Goal: Information Seeking & Learning: Learn about a topic

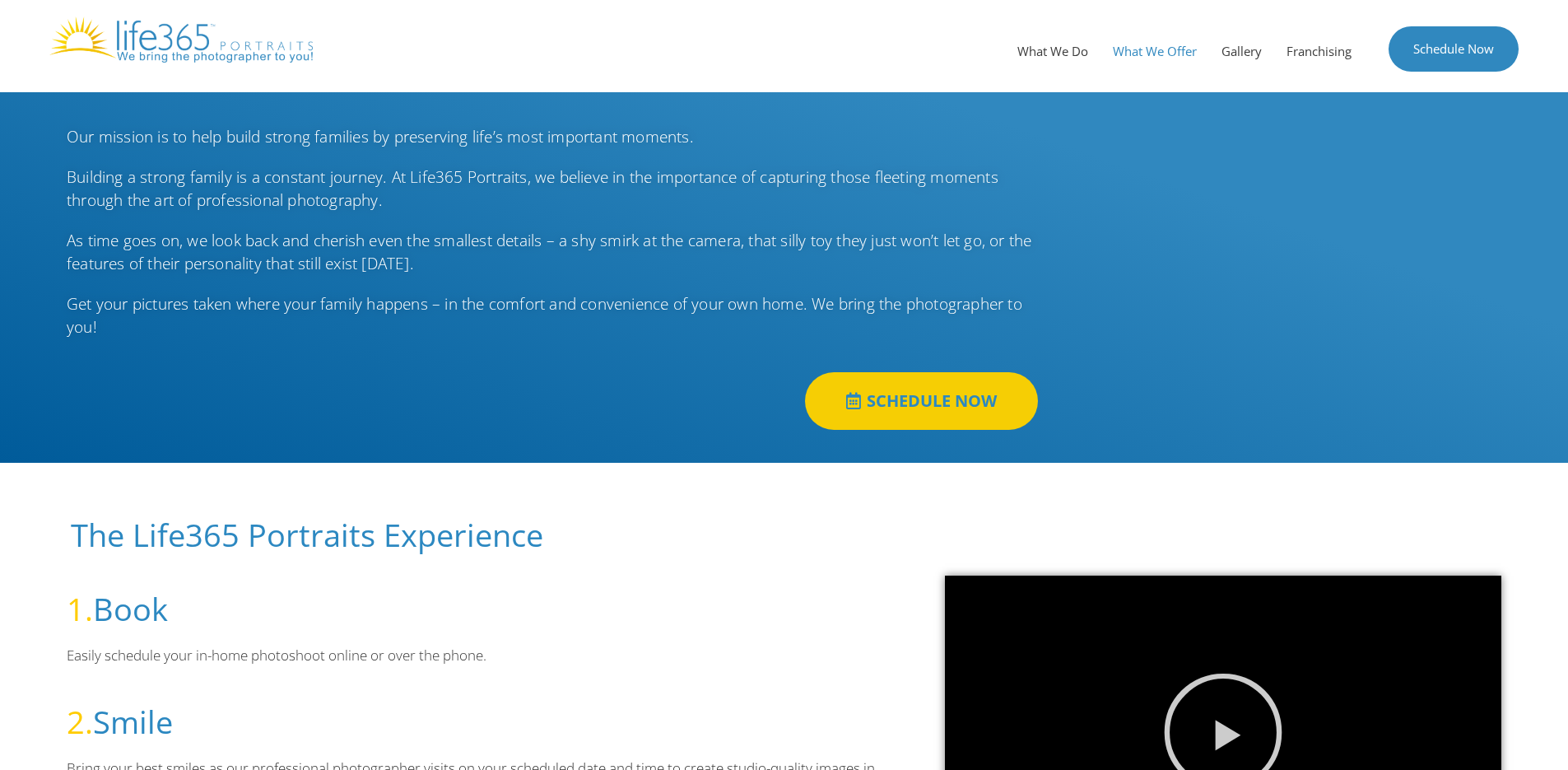
click at [1181, 44] on link "What We Offer" at bounding box center [1154, 51] width 109 height 50
click at [1255, 42] on link "Gallery" at bounding box center [1242, 51] width 65 height 50
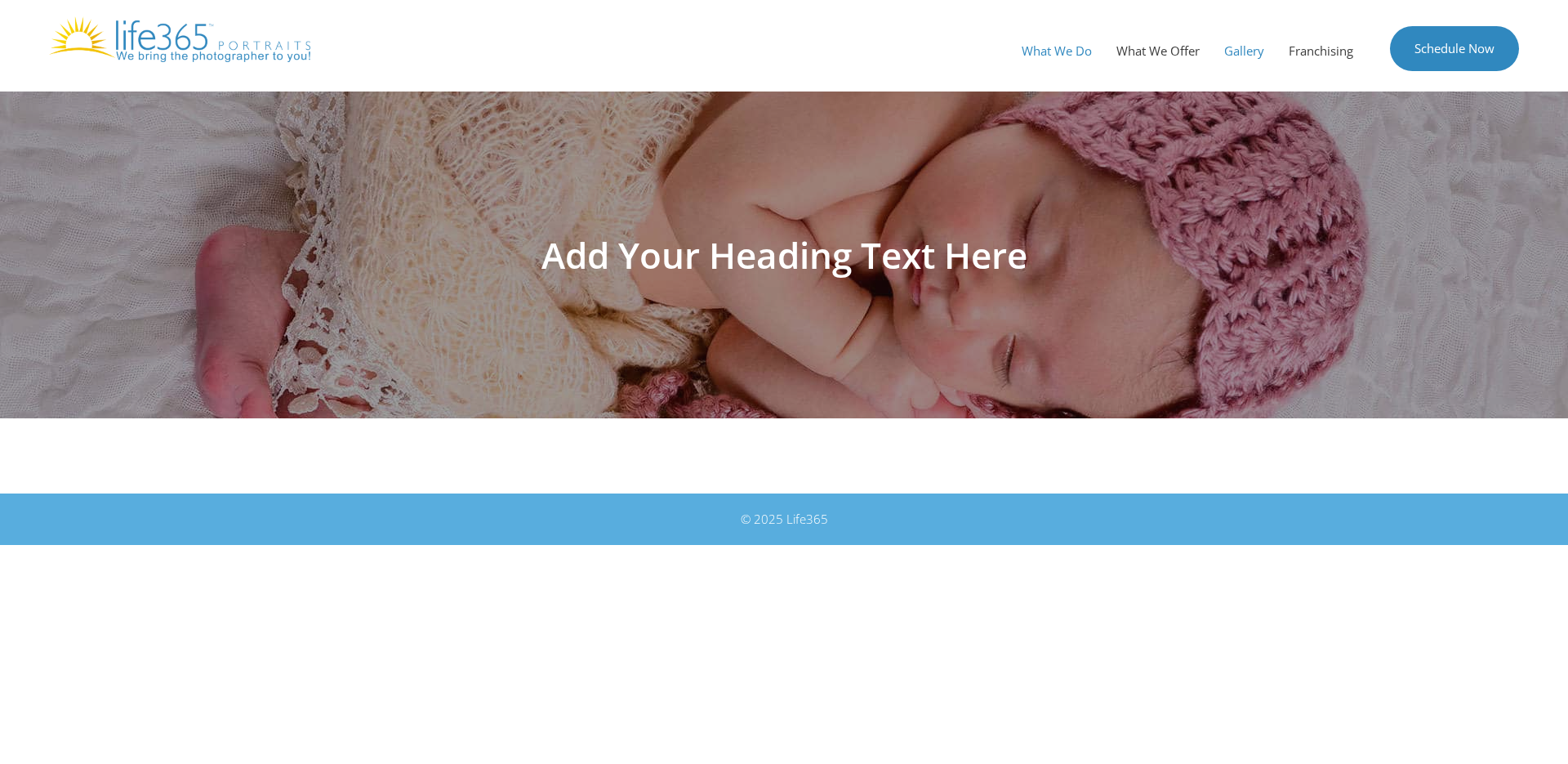
click at [1047, 49] on link "What We Do" at bounding box center [1057, 50] width 95 height 49
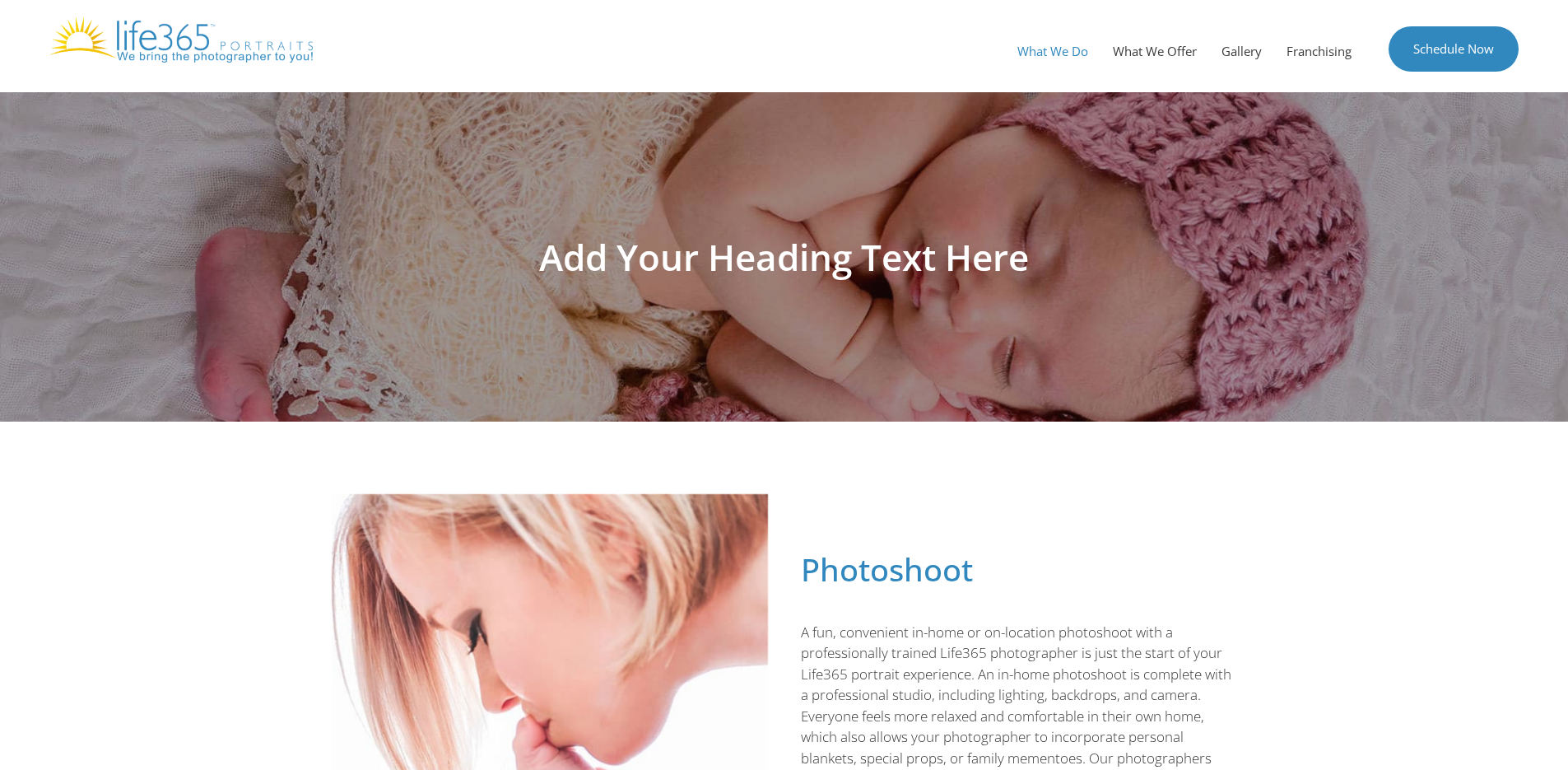
click at [1067, 45] on link "What We Do" at bounding box center [1053, 51] width 96 height 50
click at [1175, 48] on link "What We Offer" at bounding box center [1154, 51] width 109 height 50
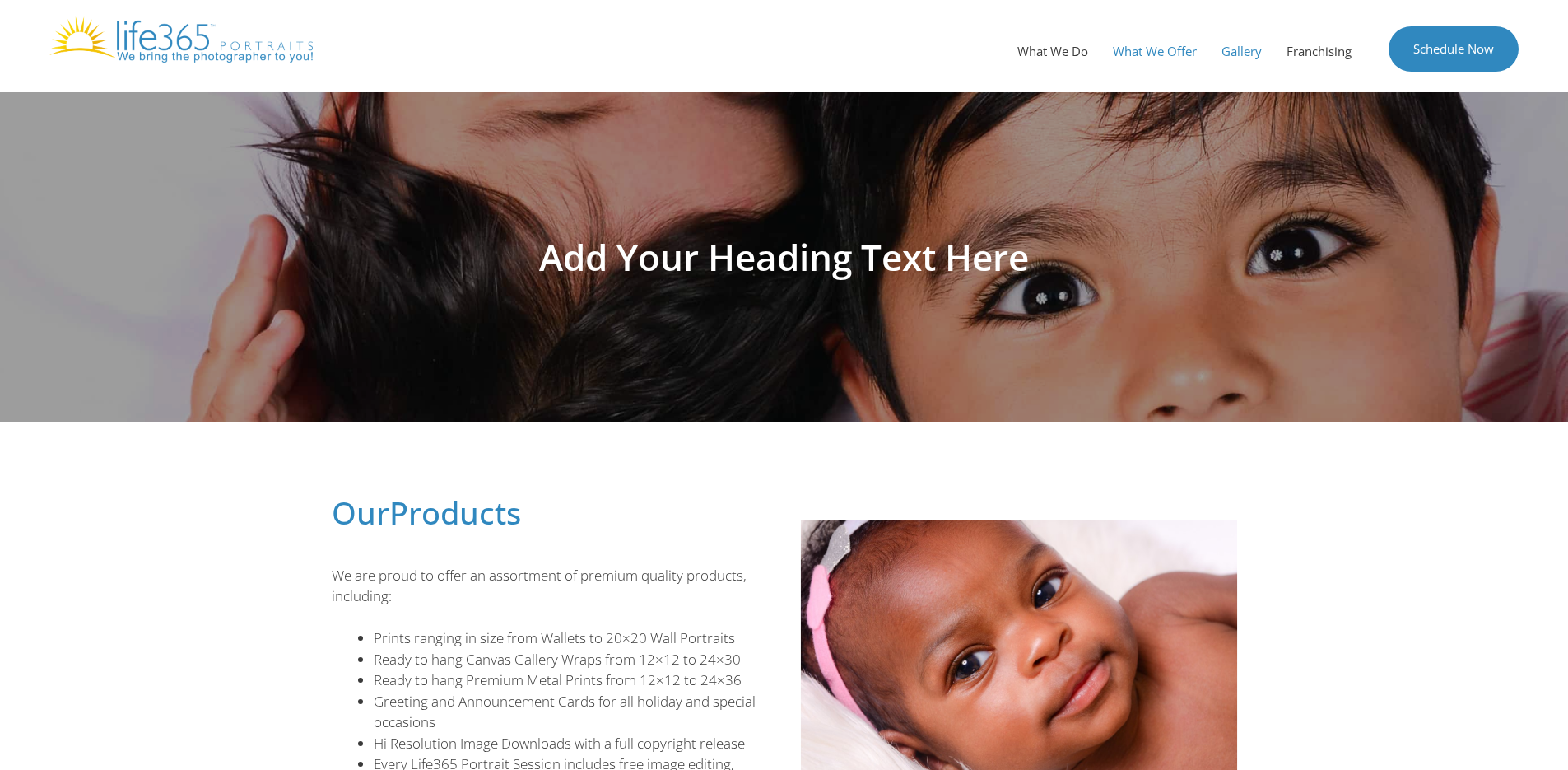
click at [1240, 48] on link "Gallery" at bounding box center [1242, 51] width 65 height 50
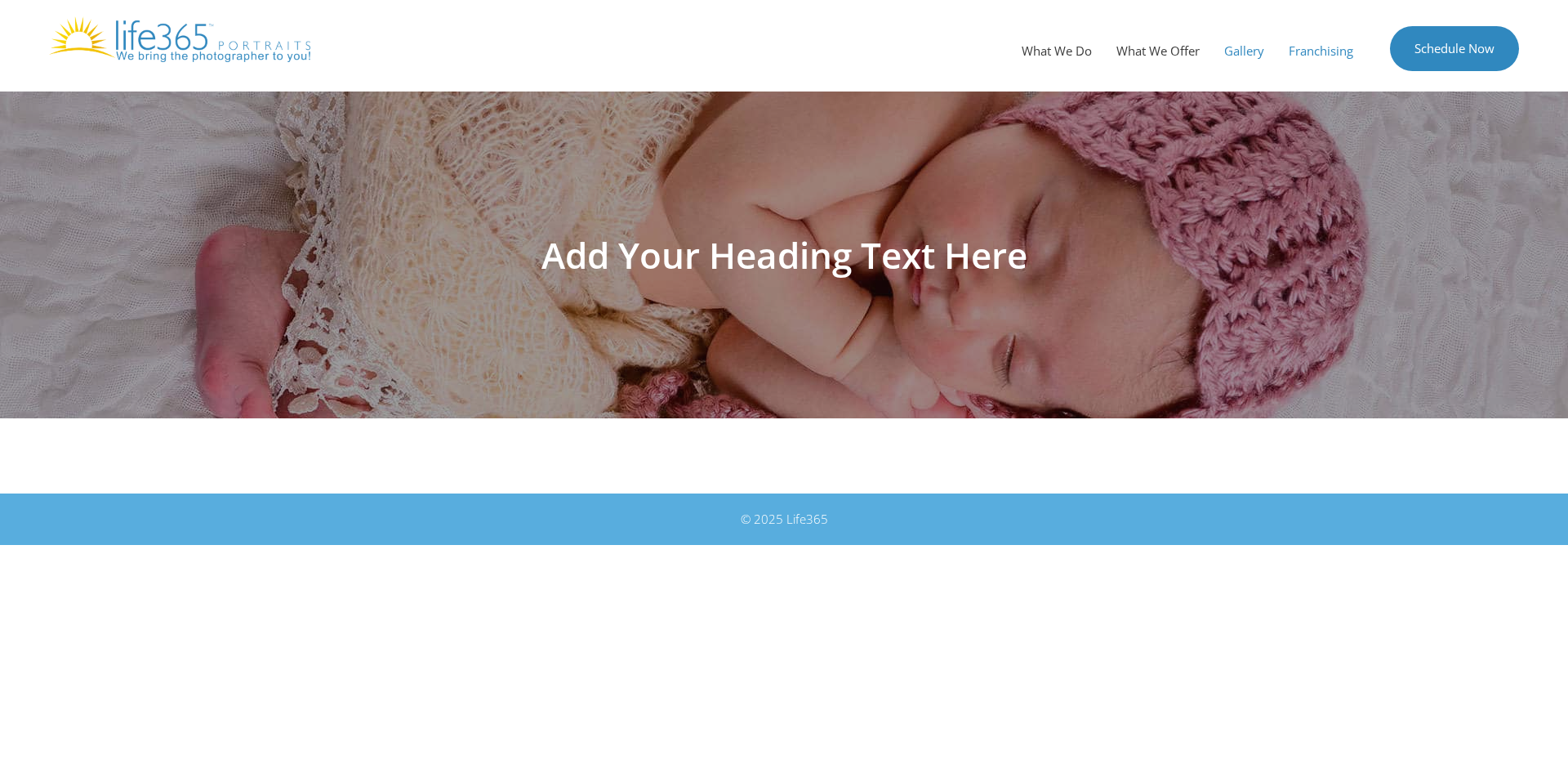
drag, startPoint x: 1312, startPoint y: 54, endPoint x: 1165, endPoint y: 116, distance: 159.5
click at [1311, 54] on link "Franchising" at bounding box center [1320, 50] width 89 height 49
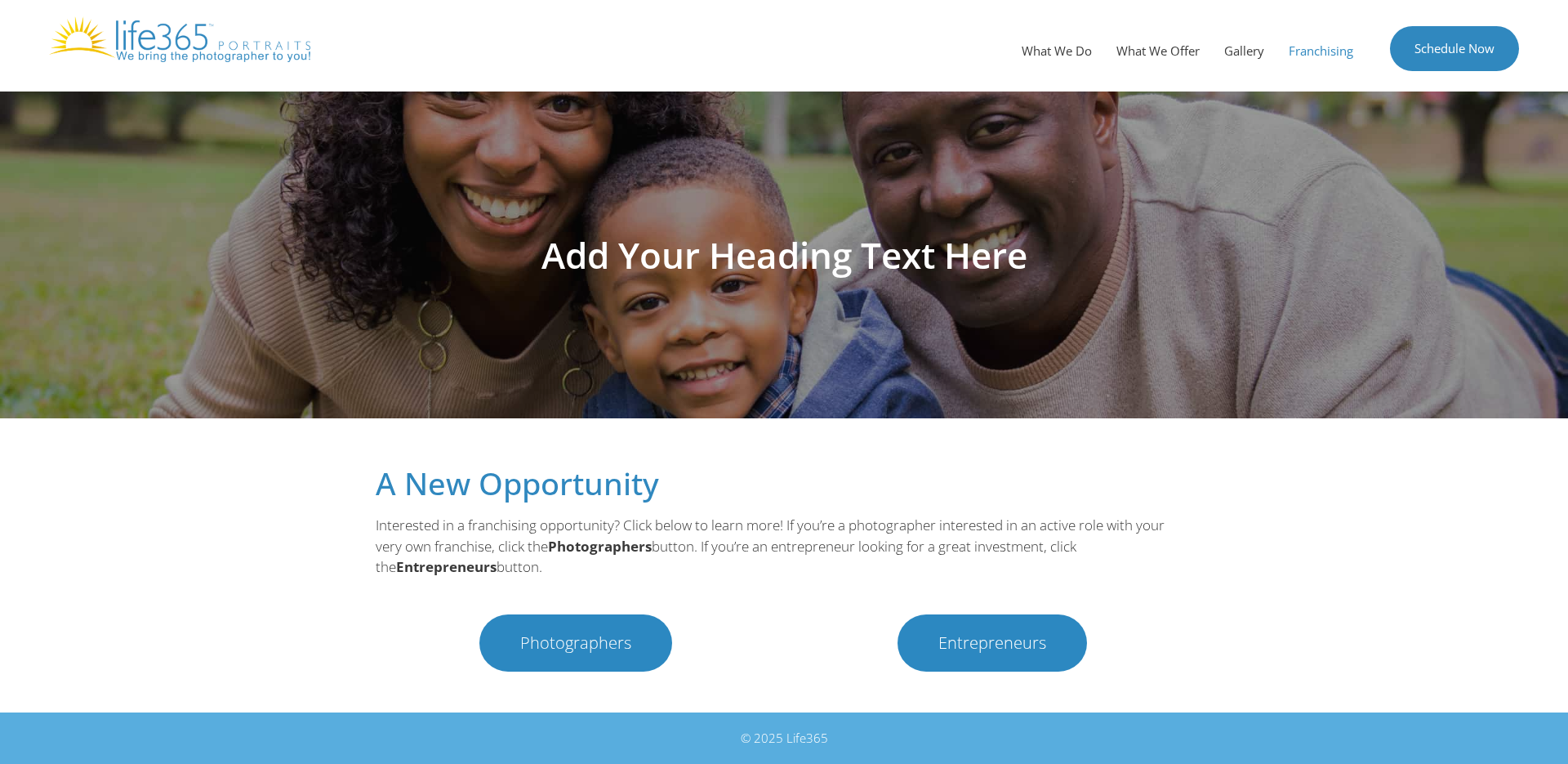
click at [589, 641] on span "Photographers" at bounding box center [575, 642] width 111 height 16
click at [562, 643] on span "Photographers" at bounding box center [575, 642] width 111 height 16
click at [532, 630] on link "Photographers" at bounding box center [575, 643] width 193 height 57
click at [992, 640] on span "Entrepreneurs" at bounding box center [992, 642] width 108 height 16
click at [561, 645] on span "Photographers" at bounding box center [575, 642] width 111 height 16
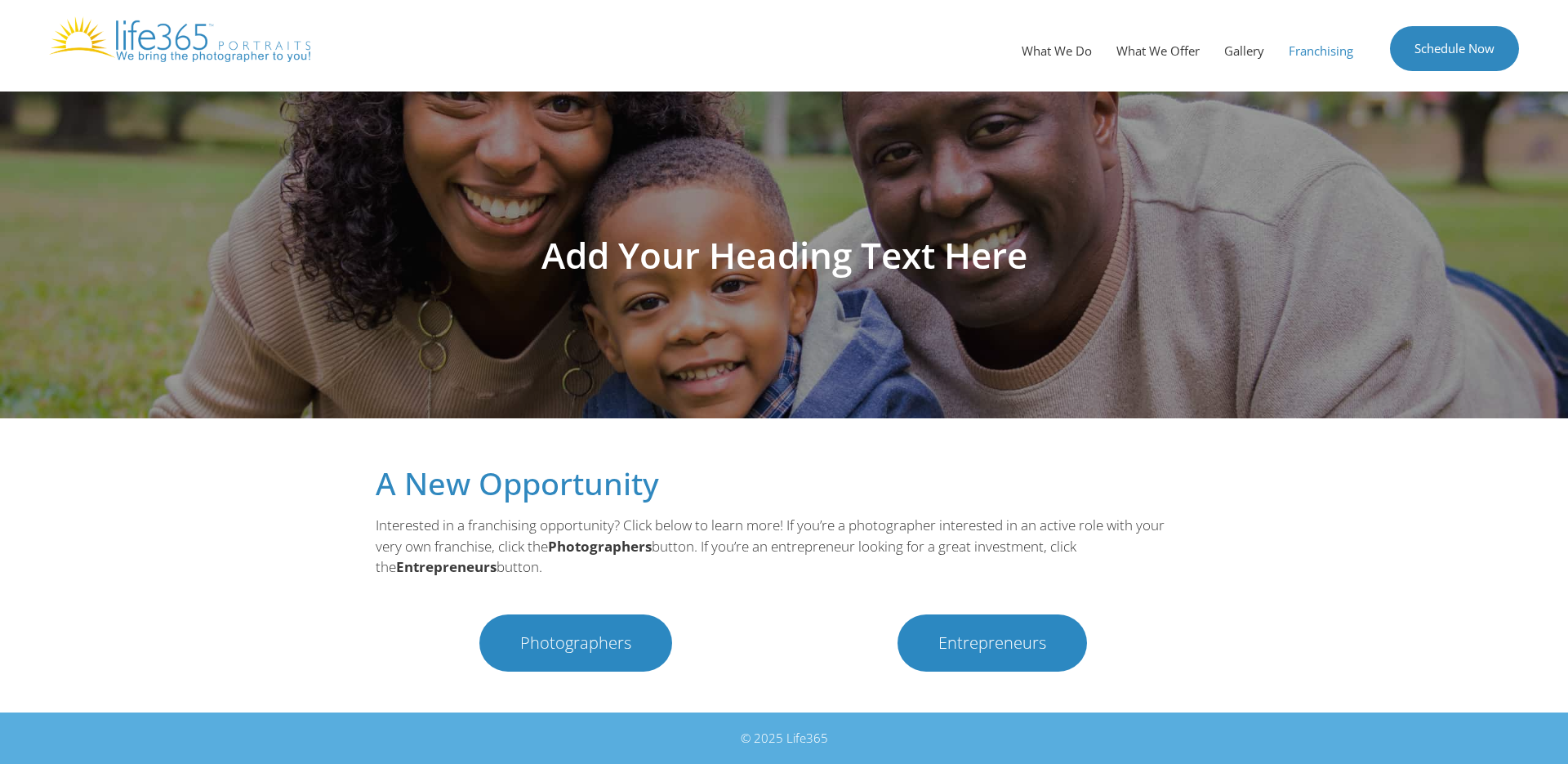
click at [981, 640] on span "Entrepreneurs" at bounding box center [992, 642] width 108 height 16
click at [1248, 48] on link "Gallery" at bounding box center [1244, 50] width 65 height 49
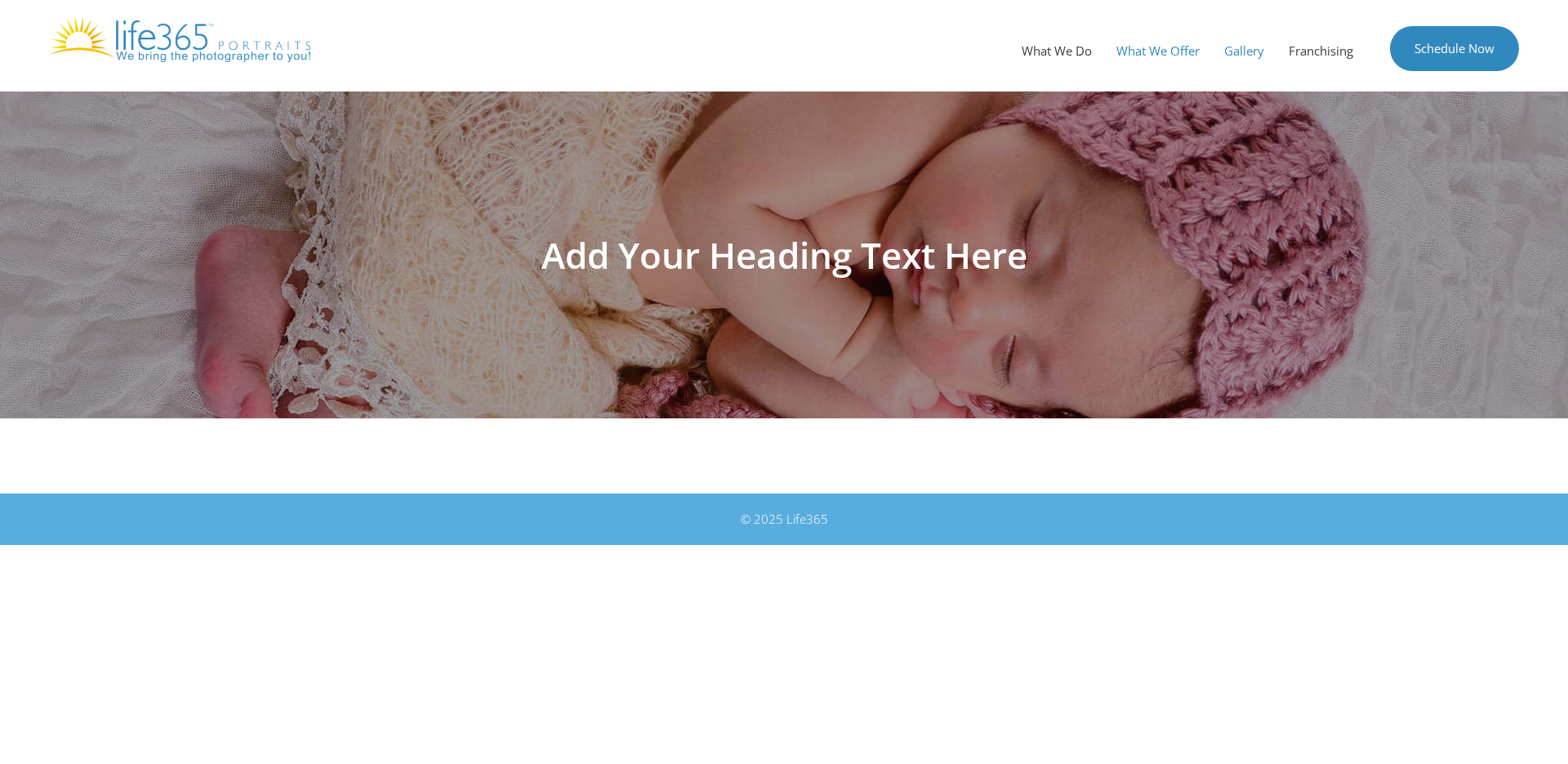
click at [1164, 54] on link "What We Offer" at bounding box center [1158, 50] width 108 height 49
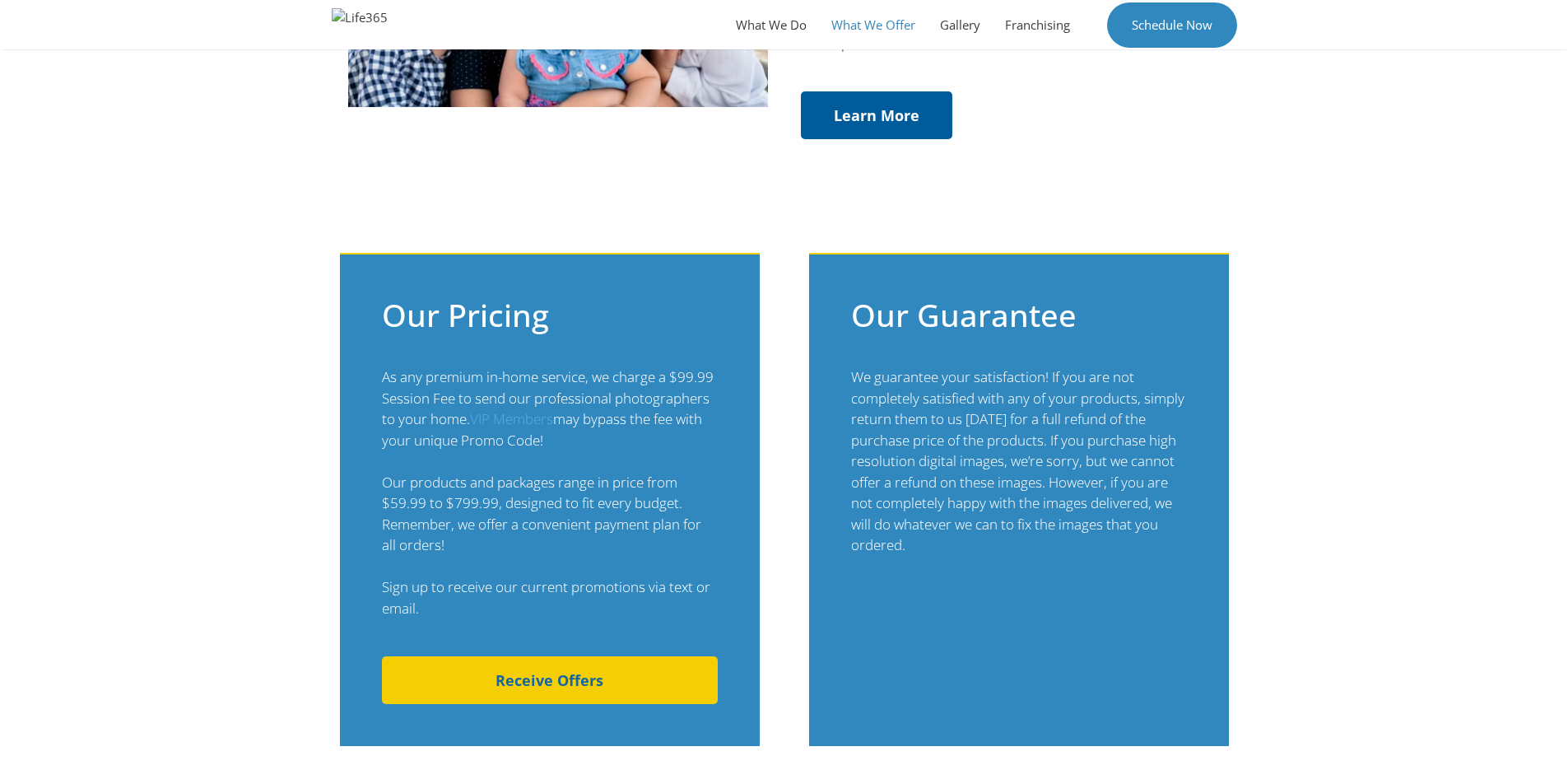
scroll to position [1285, 0]
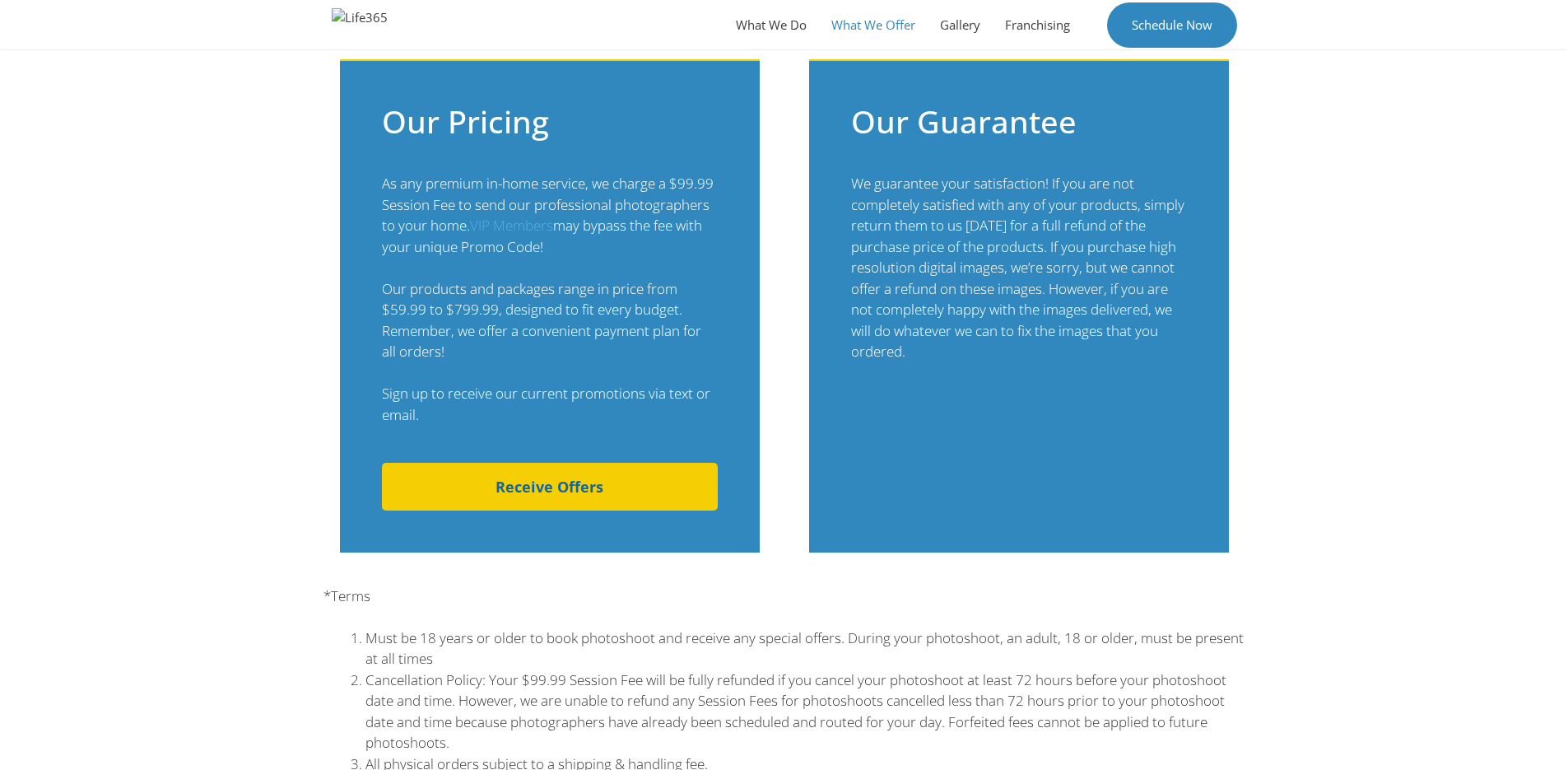
click at [609, 498] on link "Receive Offers" at bounding box center [550, 486] width 336 height 48
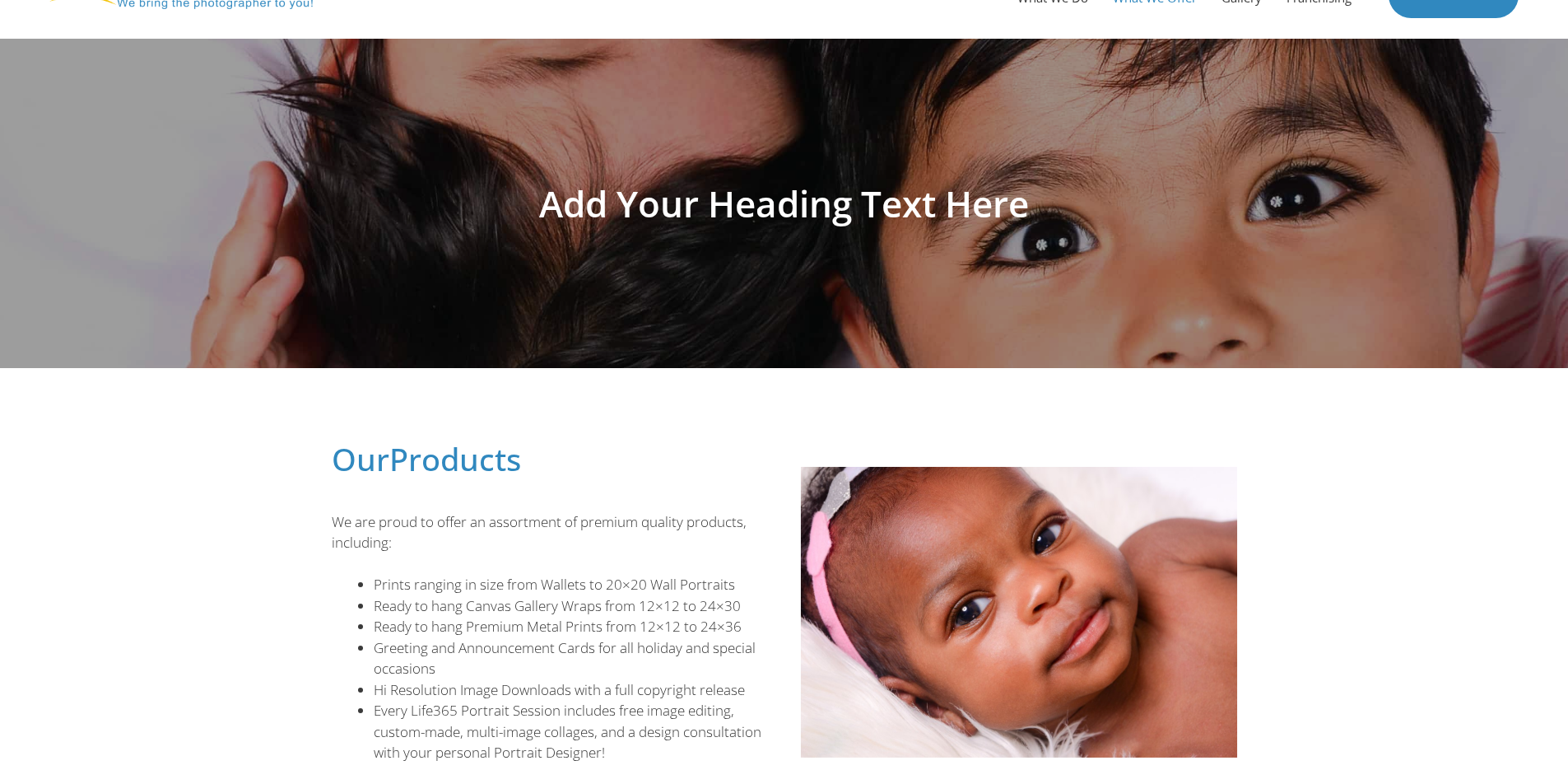
scroll to position [0, 0]
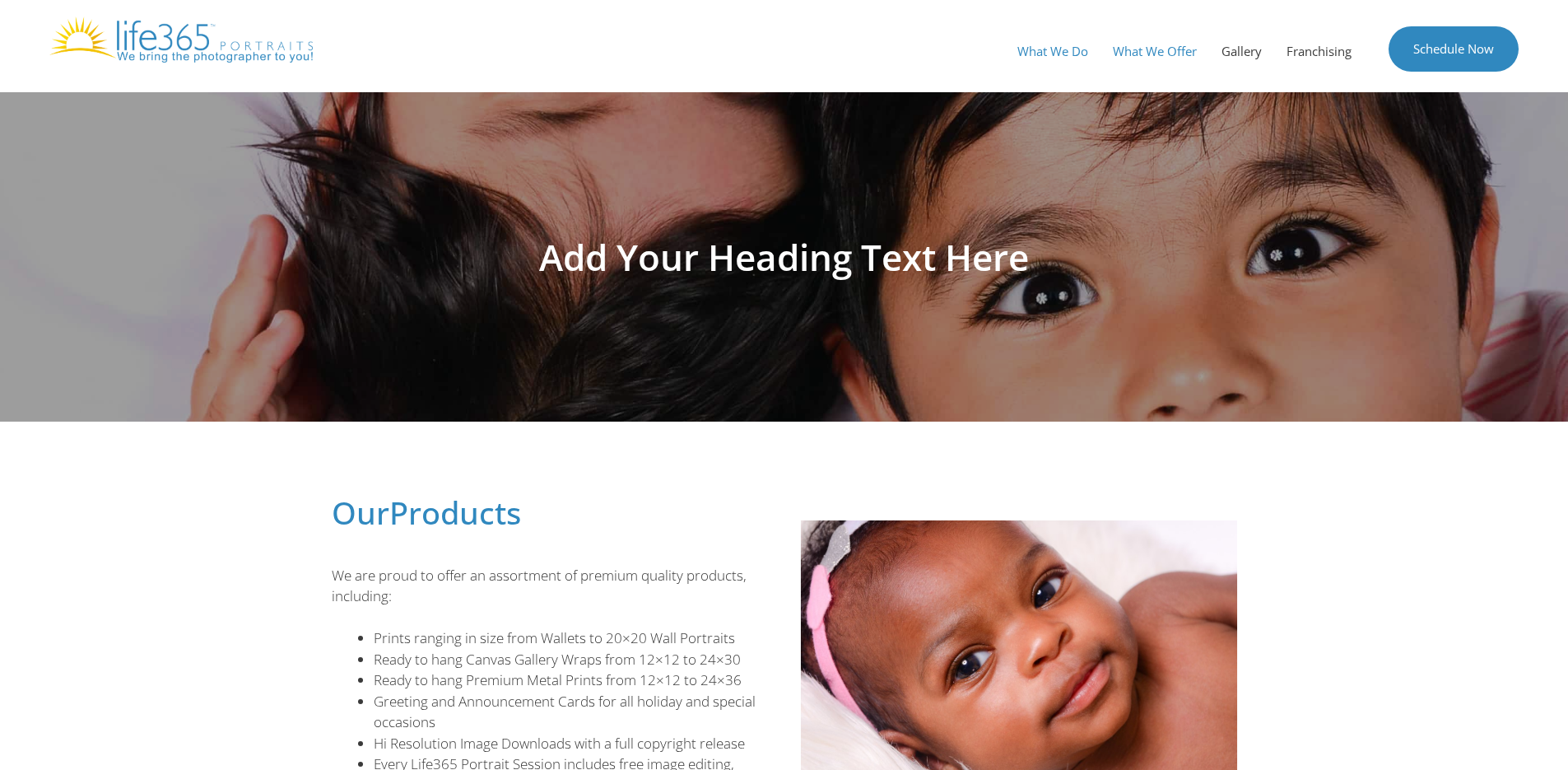
click at [1082, 57] on link "What We Do" at bounding box center [1053, 51] width 96 height 50
